Goal: Navigation & Orientation: Find specific page/section

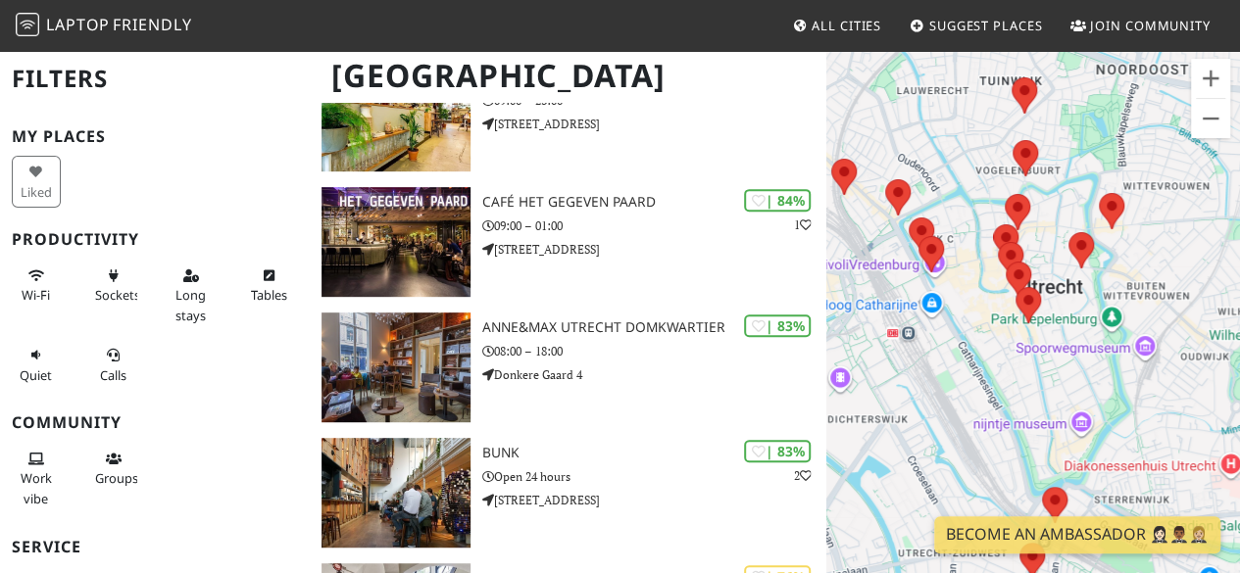
scroll to position [368, 0]
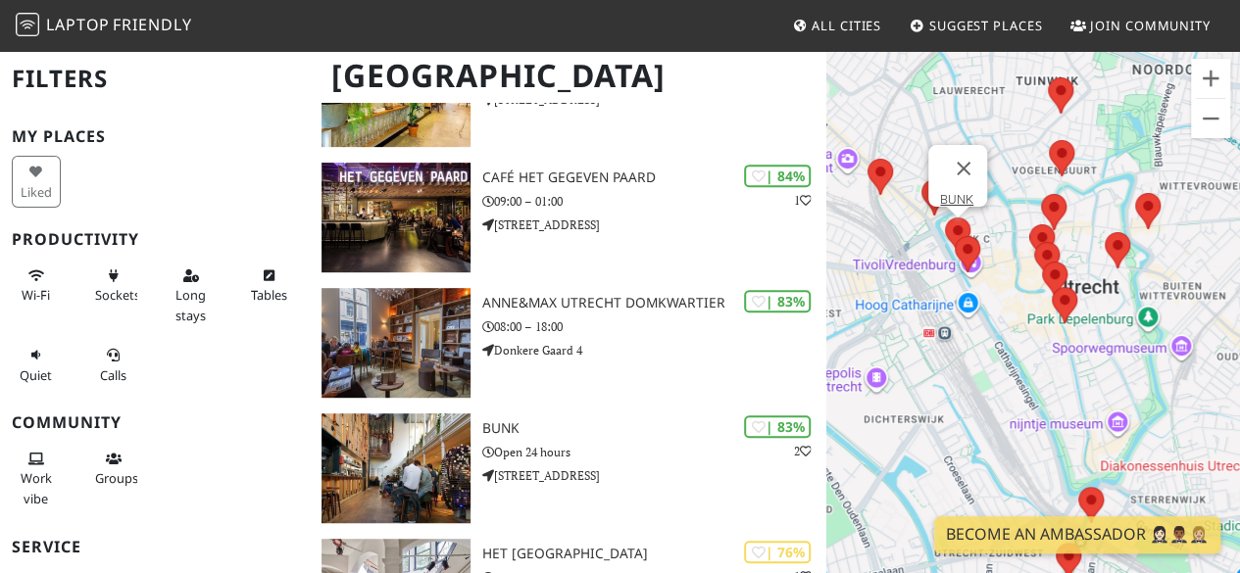
click at [945, 218] on area at bounding box center [945, 218] width 0 height 0
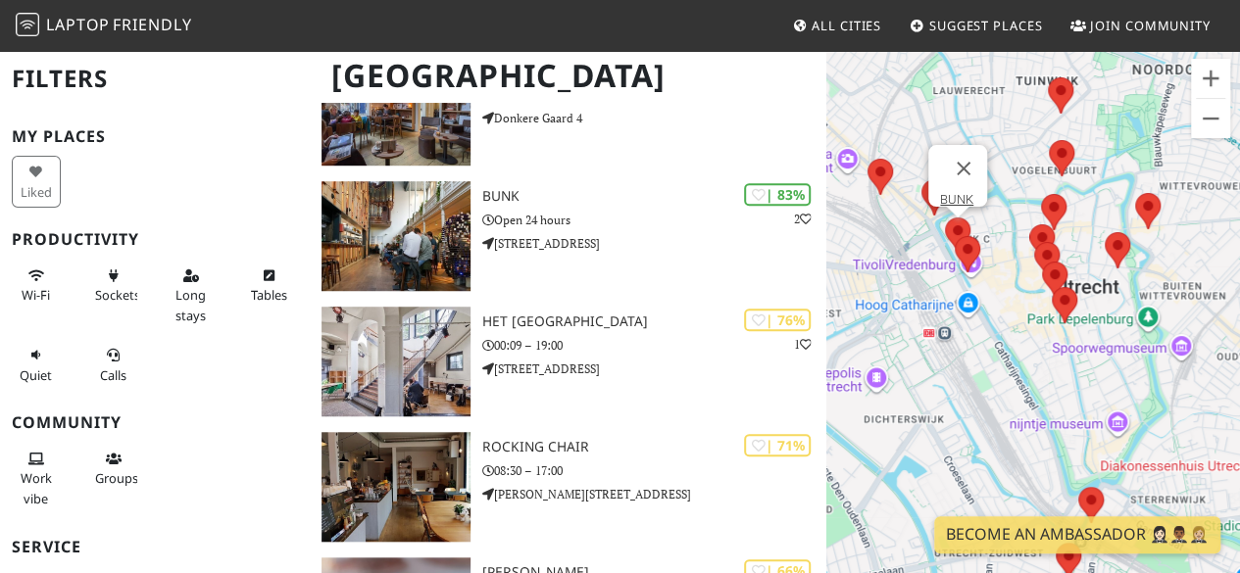
scroll to position [605, 0]
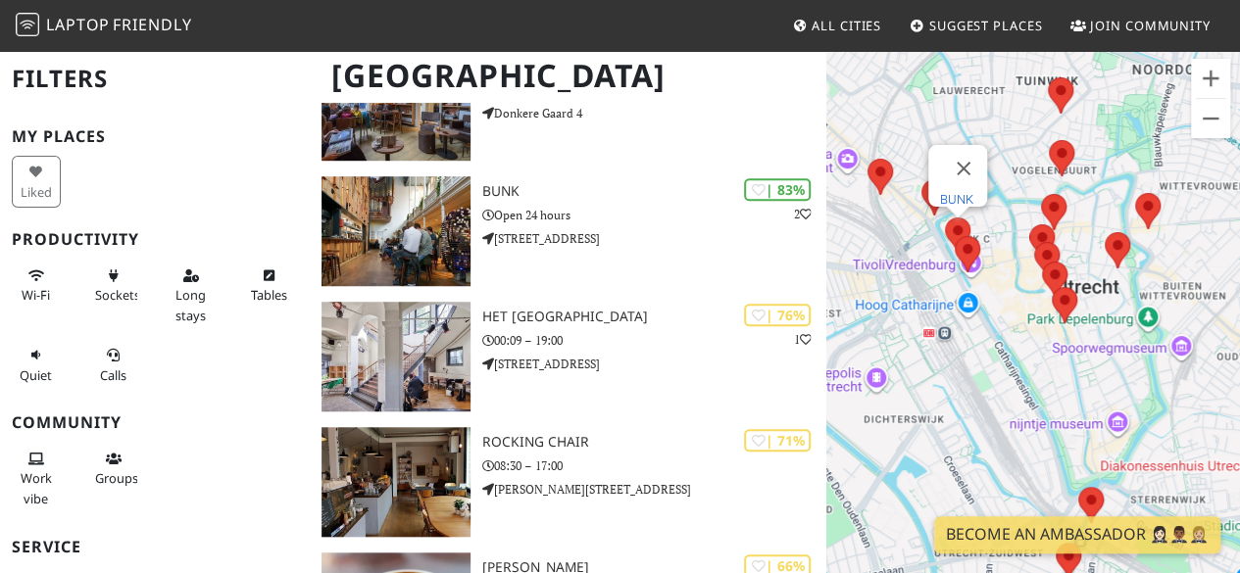
click at [950, 192] on link "BUNK" at bounding box center [956, 199] width 33 height 15
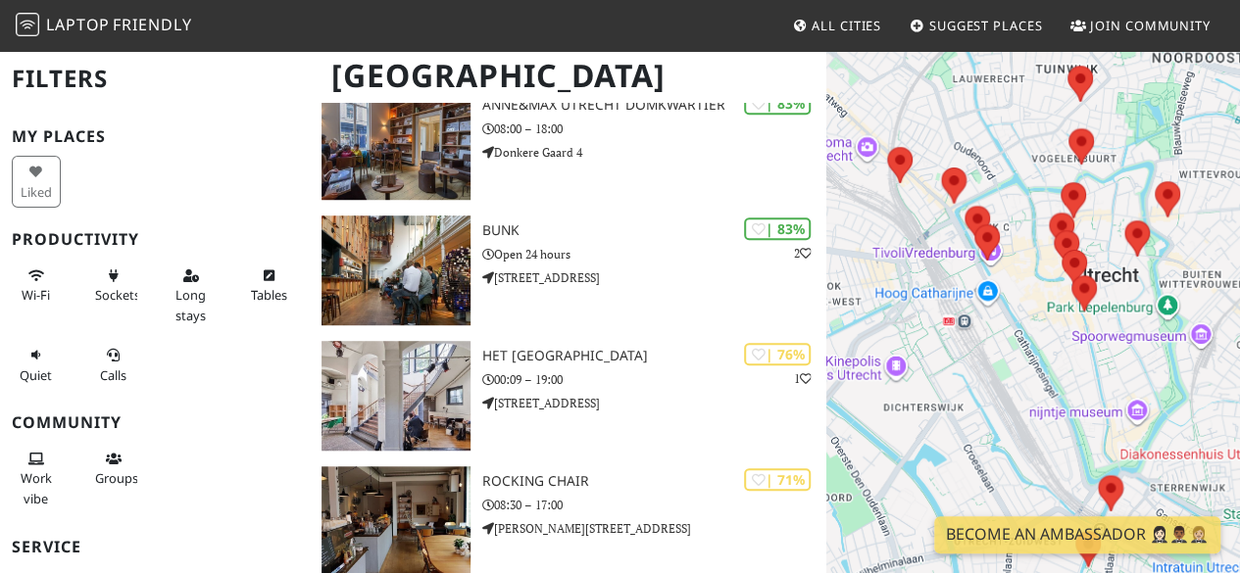
scroll to position [605, 0]
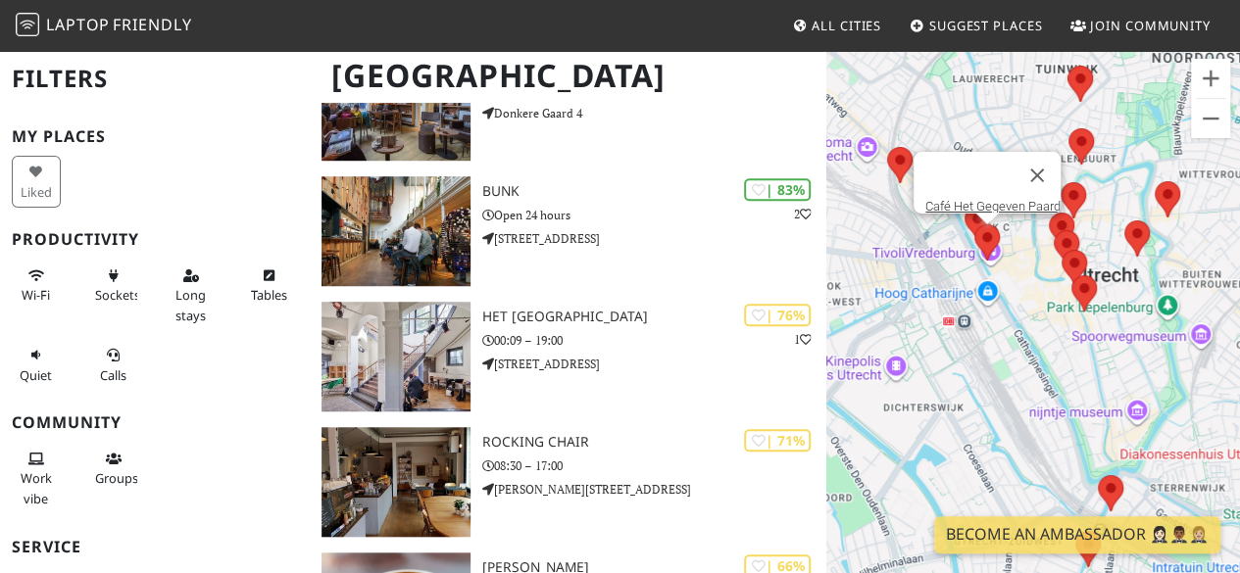
click at [974, 224] on area at bounding box center [974, 224] width 0 height 0
click at [977, 199] on link "Café Het Gegeven Paard" at bounding box center [992, 206] width 135 height 15
